Goal: Task Accomplishment & Management: Manage account settings

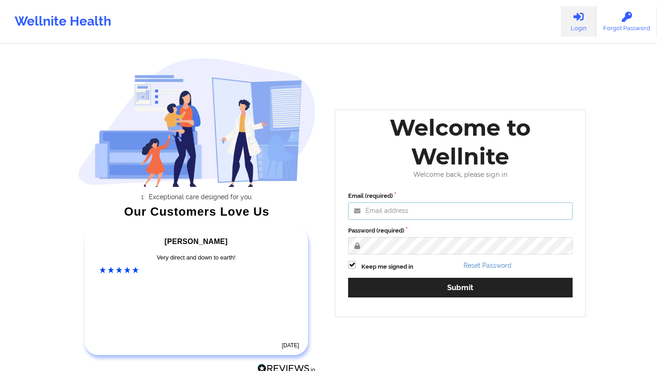
click at [392, 214] on input "Email (required)" at bounding box center [460, 210] width 224 height 17
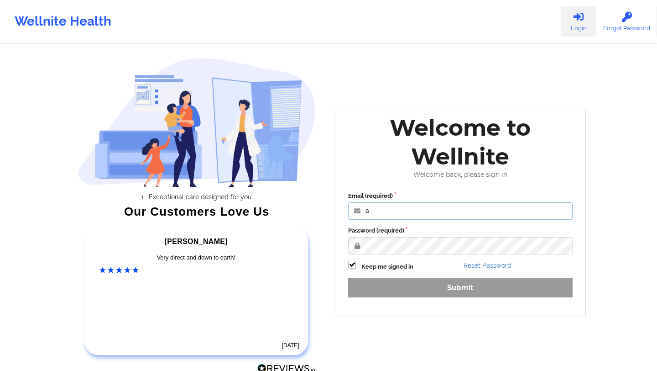
type input "[EMAIL_ADDRESS][DOMAIN_NAME]"
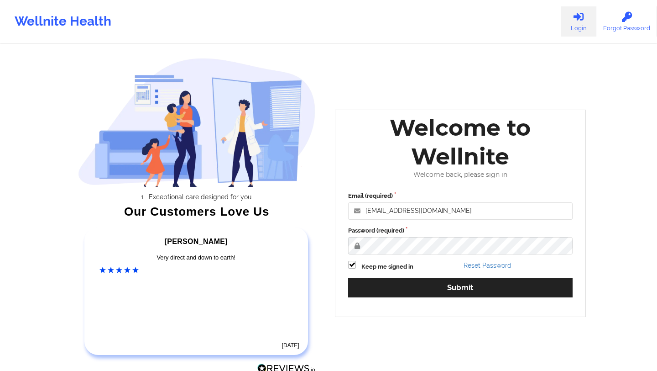
click at [348, 277] on button "Submit" at bounding box center [460, 287] width 224 height 20
